Goal: Transaction & Acquisition: Book appointment/travel/reservation

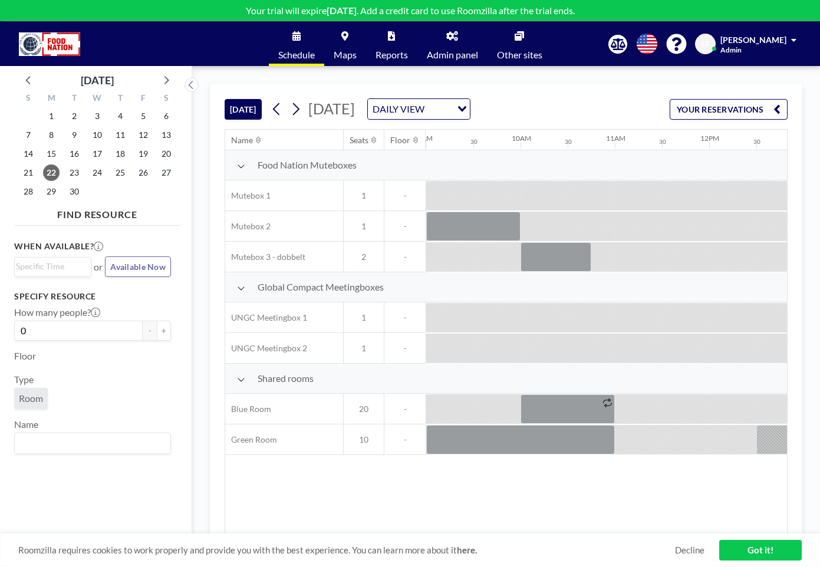
scroll to position [0, 849]
click at [355, 109] on span "[DATE]" at bounding box center [331, 109] width 47 height 18
click at [304, 112] on button at bounding box center [296, 109] width 19 height 19
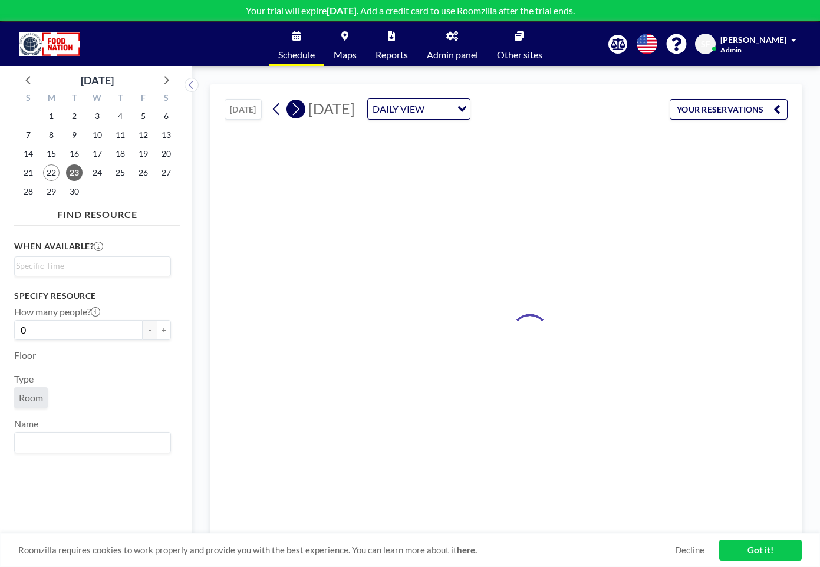
click at [303, 114] on button at bounding box center [296, 109] width 19 height 19
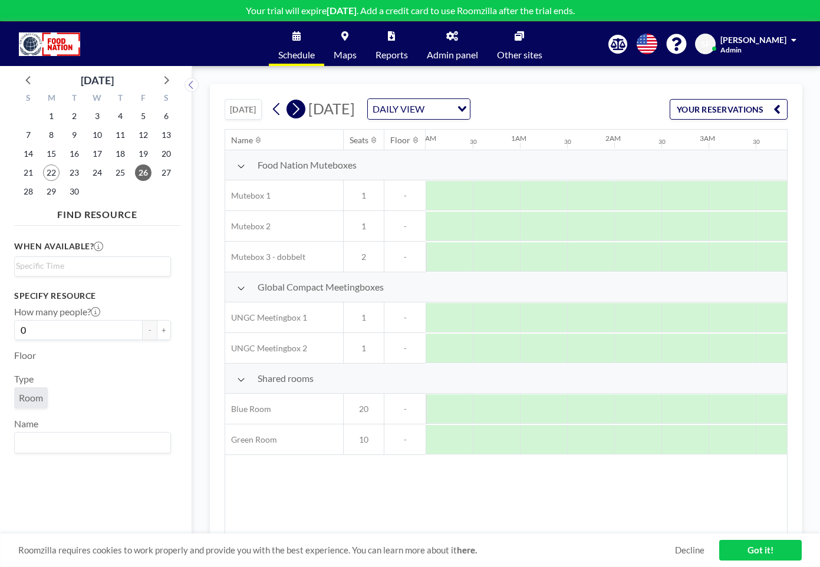
click at [303, 114] on button at bounding box center [296, 109] width 19 height 19
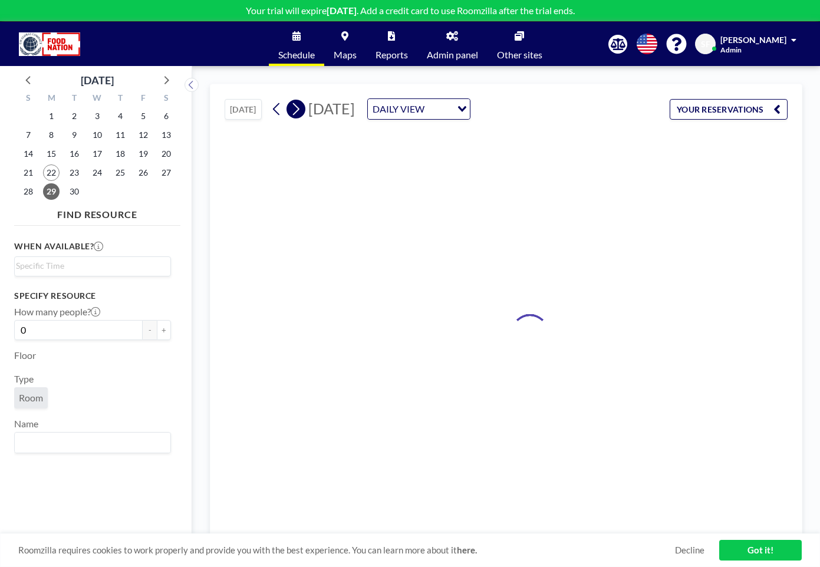
click at [303, 114] on button at bounding box center [296, 109] width 19 height 19
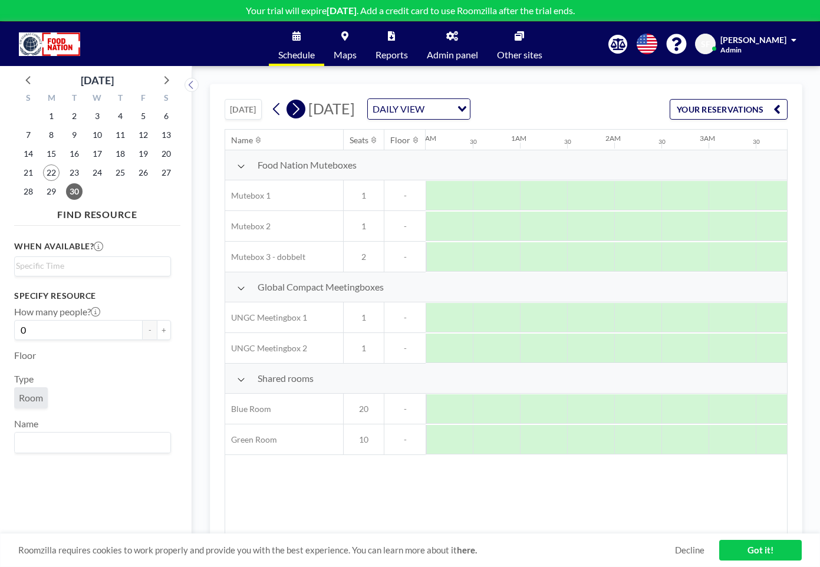
scroll to position [0, 91]
click at [303, 114] on button at bounding box center [296, 109] width 19 height 19
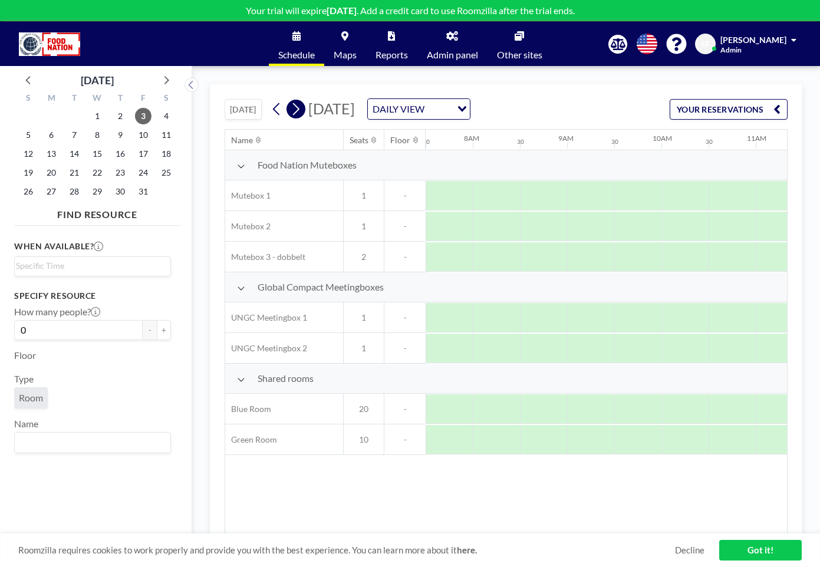
click at [301, 114] on icon at bounding box center [295, 109] width 11 height 18
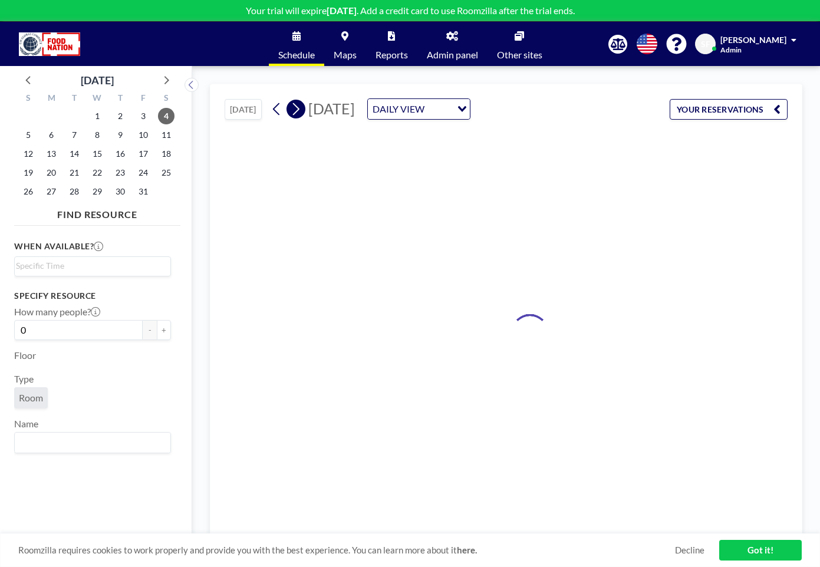
click at [301, 114] on icon at bounding box center [295, 109] width 11 height 18
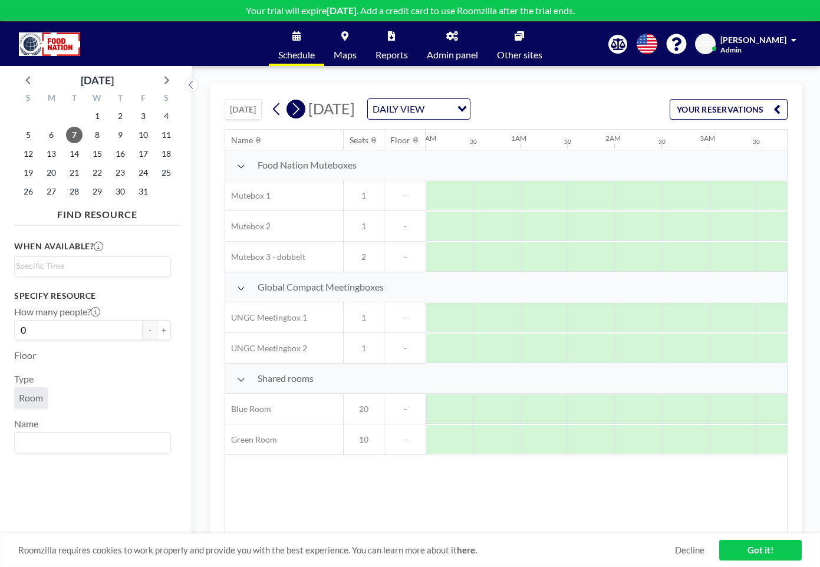
click at [301, 114] on icon at bounding box center [295, 109] width 11 height 18
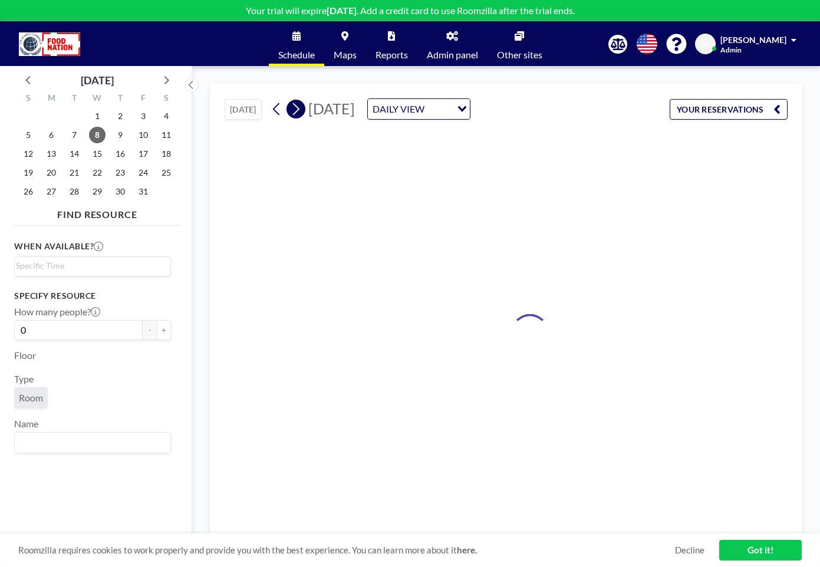
click at [301, 114] on icon at bounding box center [295, 109] width 11 height 18
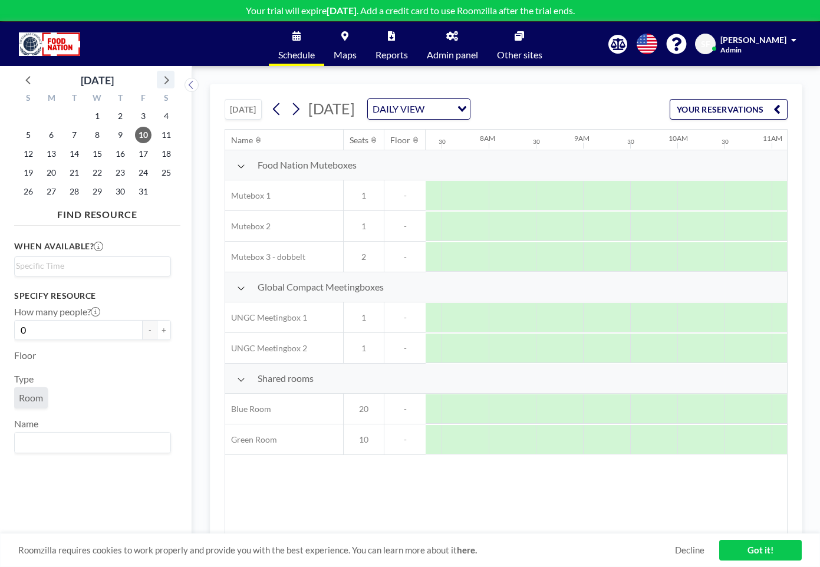
scroll to position [0, 708]
click at [165, 81] on icon at bounding box center [165, 79] width 15 height 15
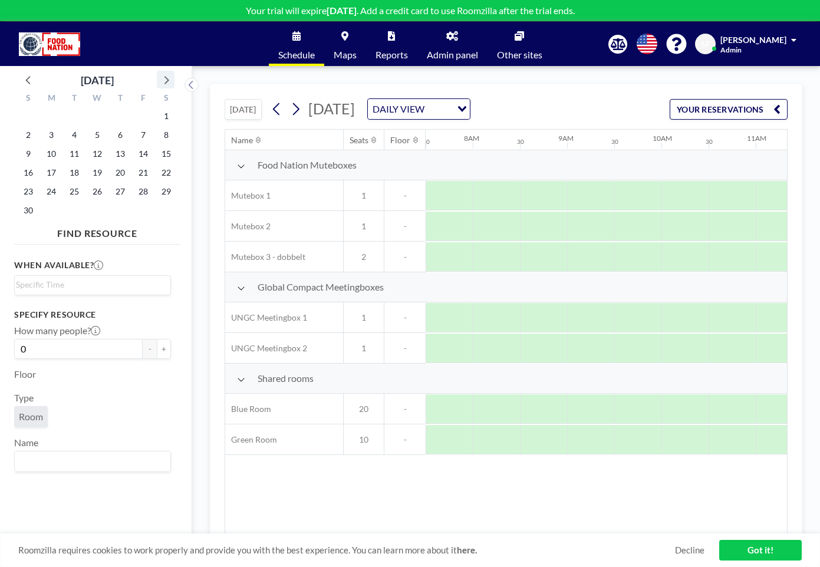
click at [165, 83] on icon at bounding box center [167, 80] width 5 height 8
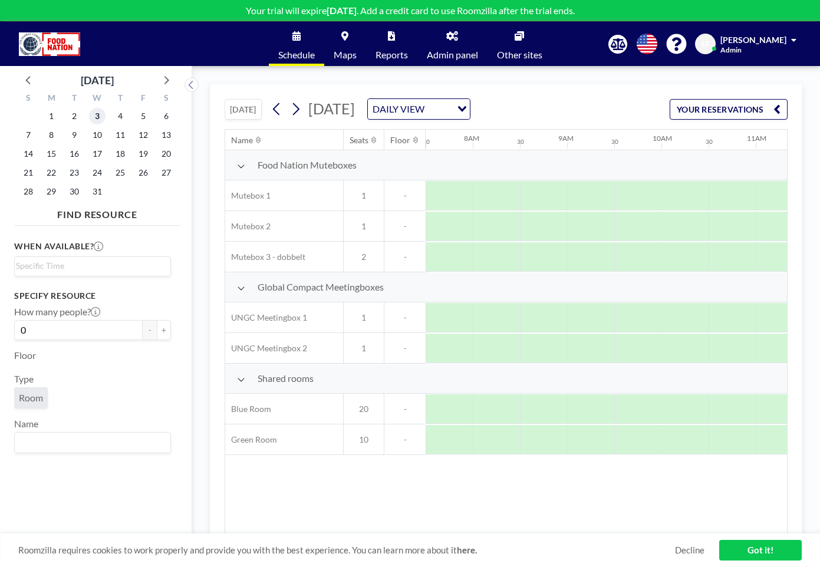
click at [99, 116] on span "3" at bounding box center [97, 116] width 17 height 17
drag, startPoint x: 711, startPoint y: 469, endPoint x: 637, endPoint y: 467, distance: 73.8
click at [637, 467] on div "Name Seats Floor 12AM 30 1AM 30 2AM 30 3AM 30 4AM 30 5AM 30 6AM 30 7AM 30 8AM 3…" at bounding box center [506, 332] width 562 height 405
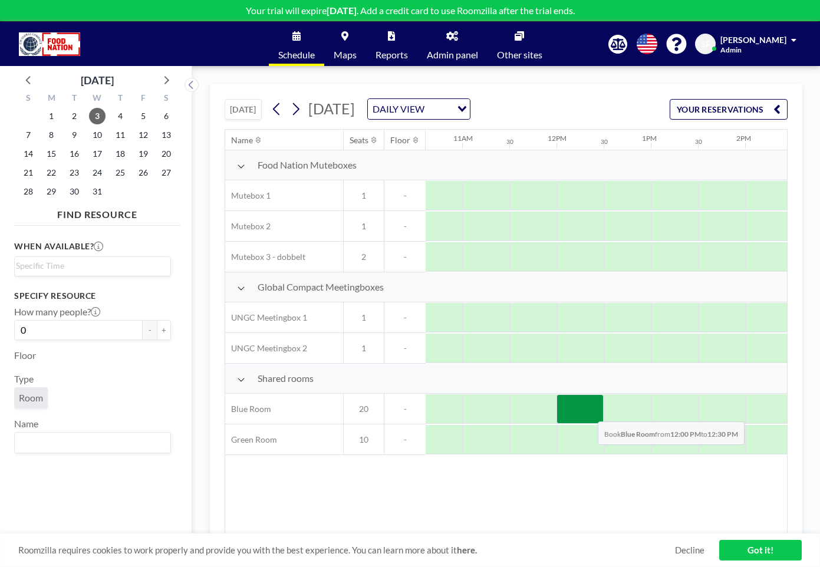
click at [589, 413] on div at bounding box center [580, 409] width 47 height 29
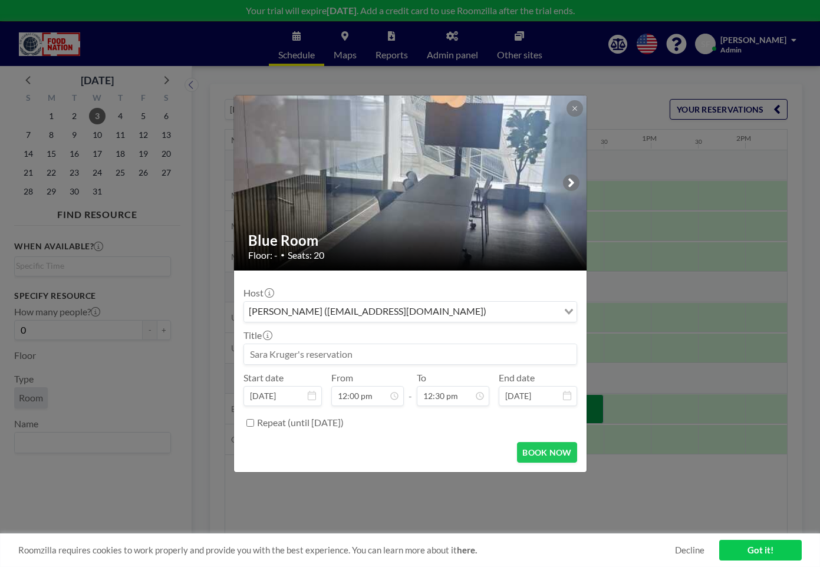
click at [368, 353] on input at bounding box center [410, 354] width 333 height 20
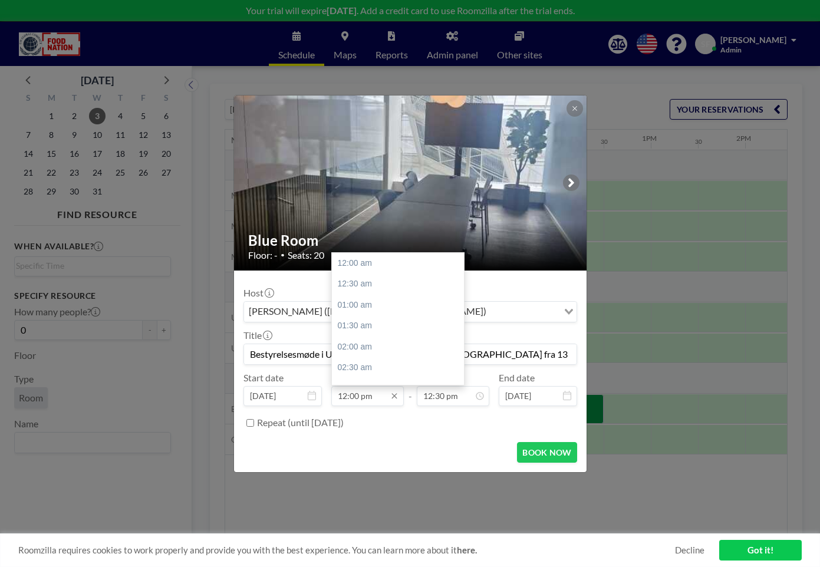
scroll to position [504, 0]
type input "Bestyrelsesmøde i UN Global Compact Network [GEOGRAPHIC_DATA] fra 13"
click at [364, 286] on div "12:30 pm" at bounding box center [401, 284] width 139 height 21
type input "12:30 pm"
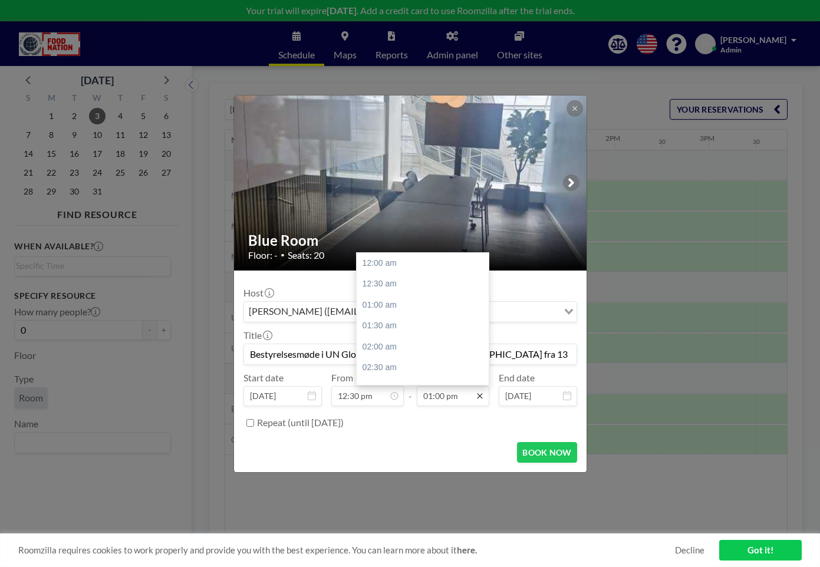
scroll to position [546, 0]
click at [432, 396] on input "01:00 pm" at bounding box center [453, 396] width 73 height 20
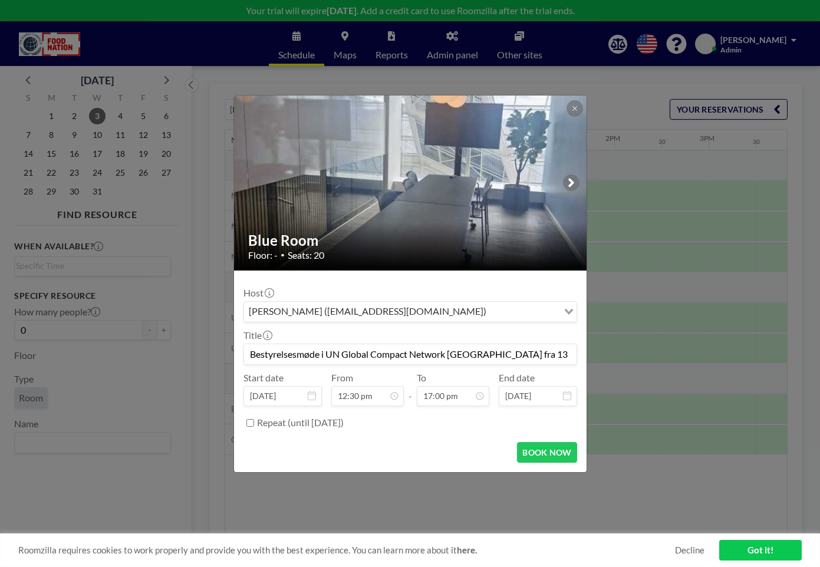
type input "05:00 pm"
click at [478, 450] on div "BOOK NOW" at bounding box center [411, 452] width 334 height 21
click at [467, 436] on form "Host [PERSON_NAME] ([PERSON_NAME][EMAIL_ADDRESS][DOMAIN_NAME]) Loading... Title…" at bounding box center [410, 372] width 353 height 202
click at [544, 356] on input "Bestyrelsesmøde i UN Global Compact Network [GEOGRAPHIC_DATA] fra 13" at bounding box center [410, 354] width 333 height 20
type input "Bestyrelsesmøde i UN Global Compact Network [GEOGRAPHIC_DATA]"
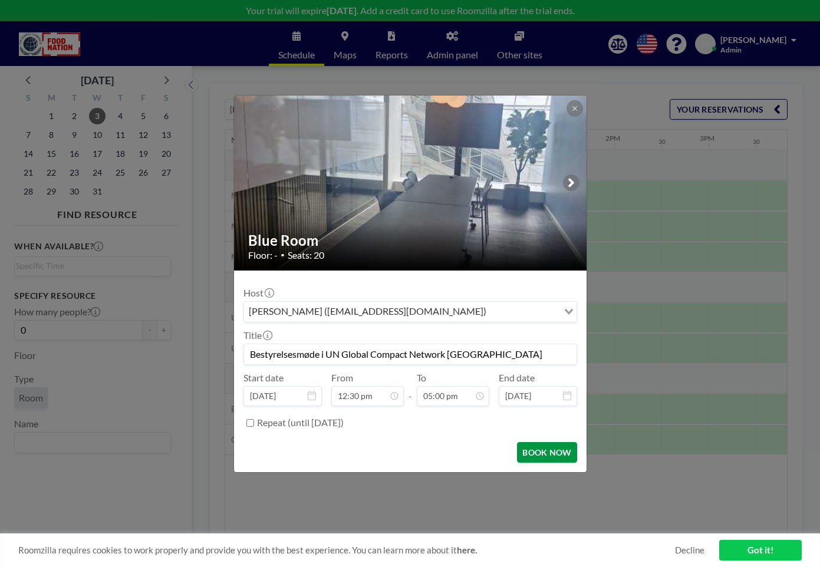
click at [557, 455] on button "BOOK NOW" at bounding box center [547, 452] width 60 height 21
